Goal: Transaction & Acquisition: Purchase product/service

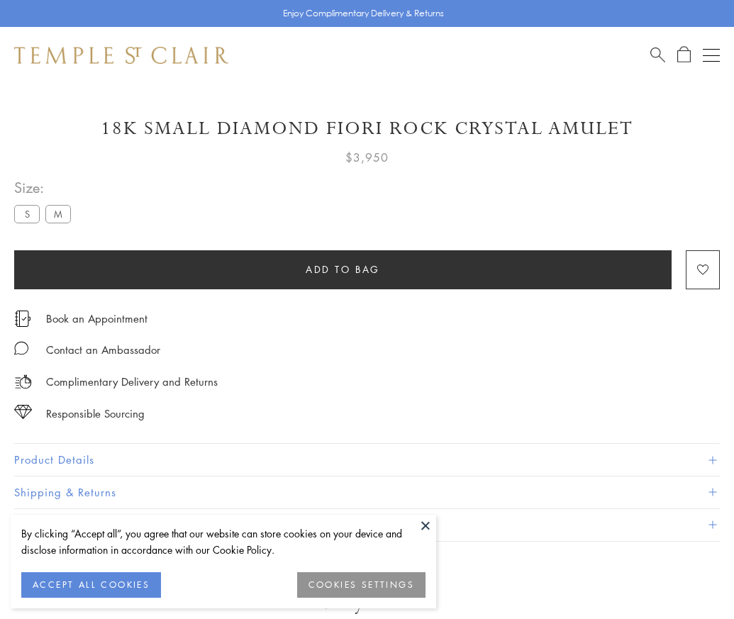
scroll to position [84, 0]
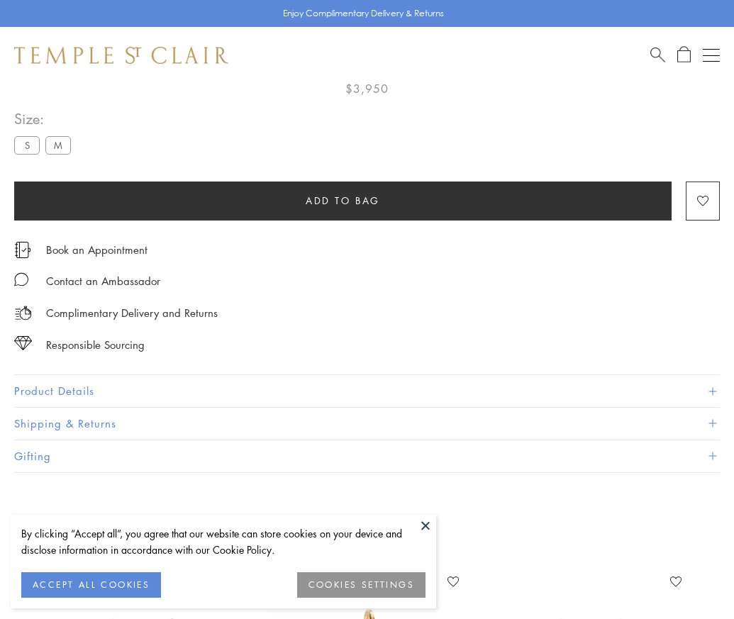
click at [342, 199] on span "Add to bag" at bounding box center [343, 201] width 74 height 16
